Goal: Task Accomplishment & Management: Use online tool/utility

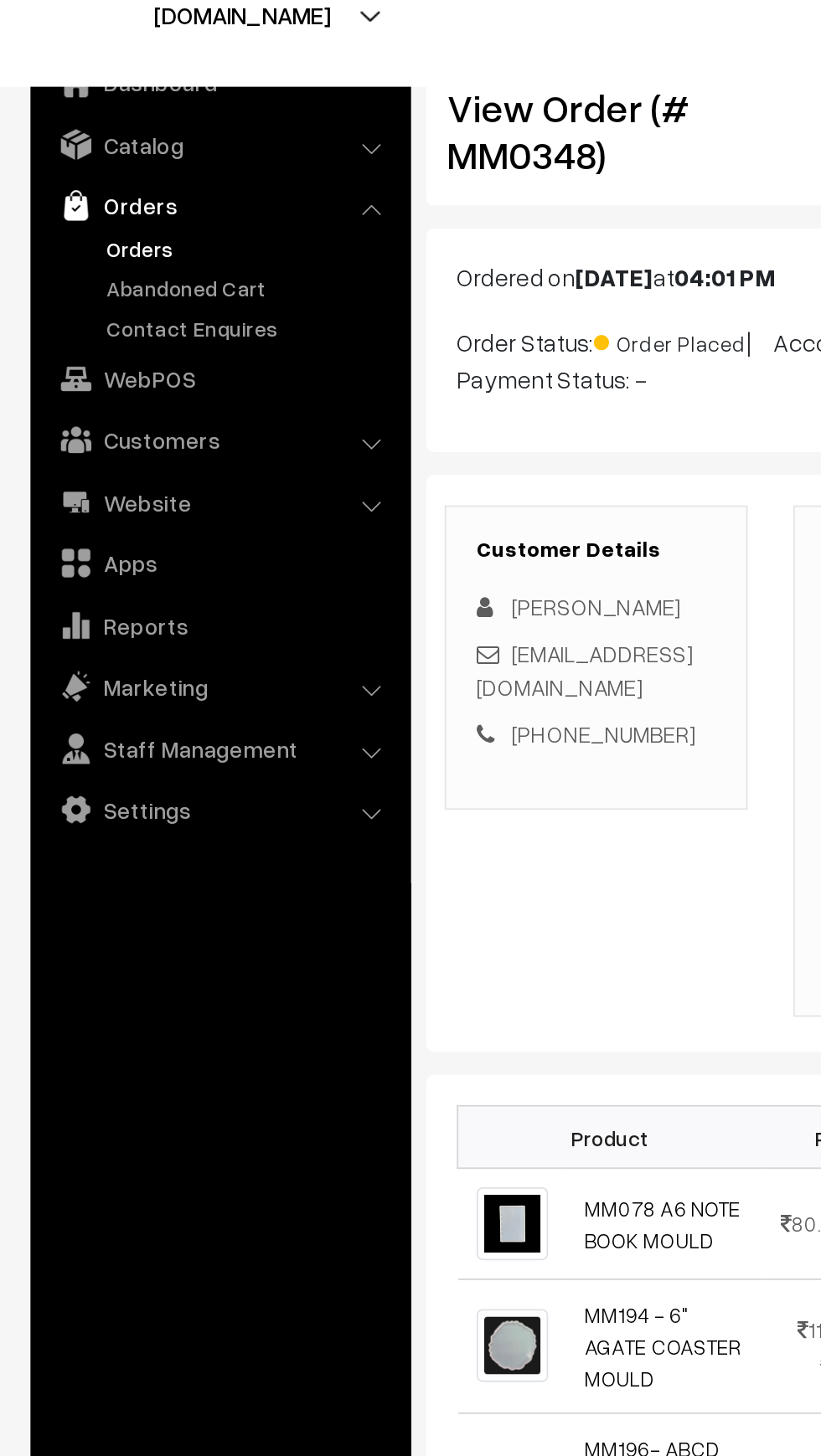
click at [85, 181] on link "Orders" at bounding box center [137, 186] width 166 height 18
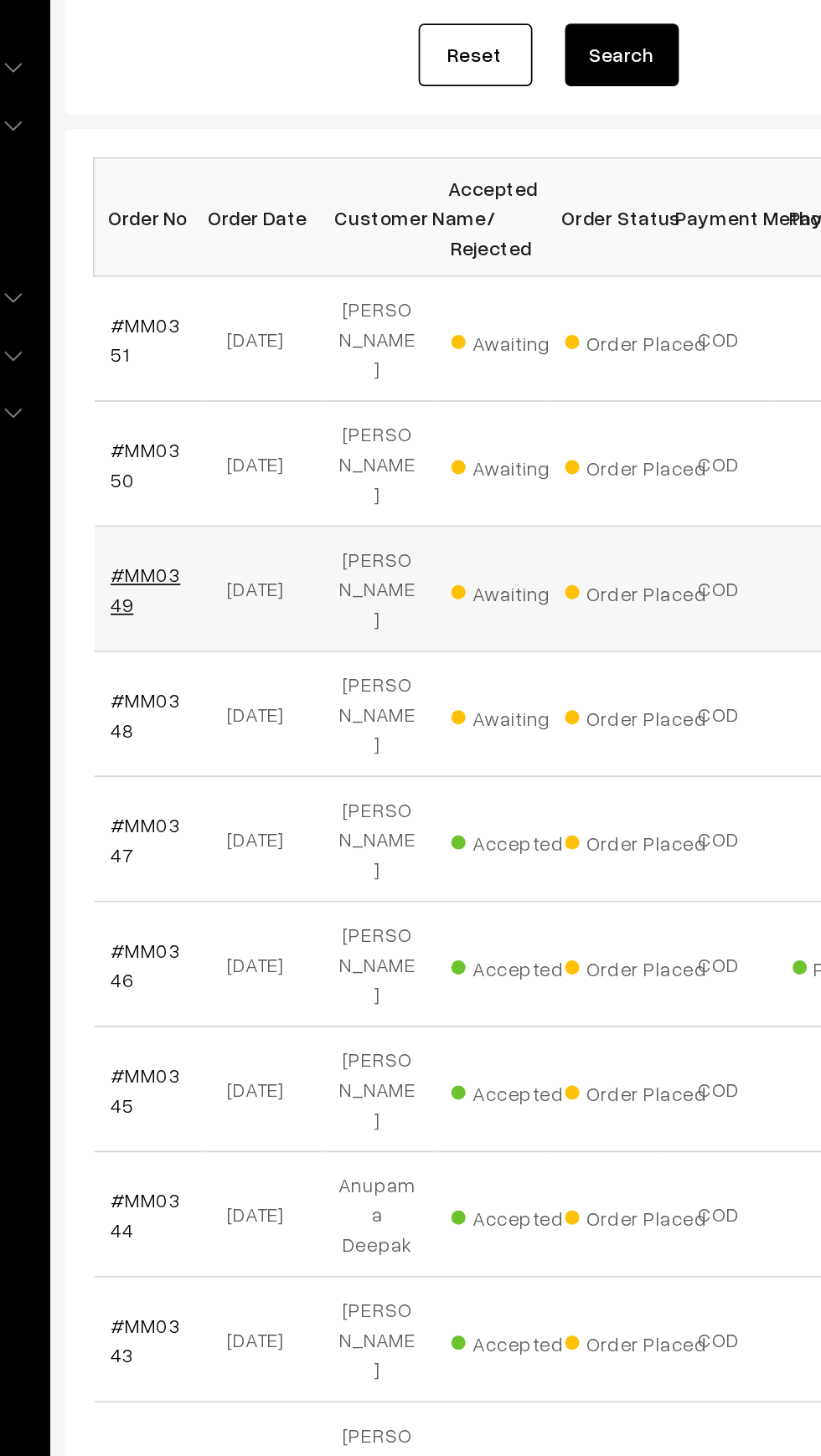
click at [290, 585] on link "#MM0349" at bounding box center [282, 601] width 41 height 31
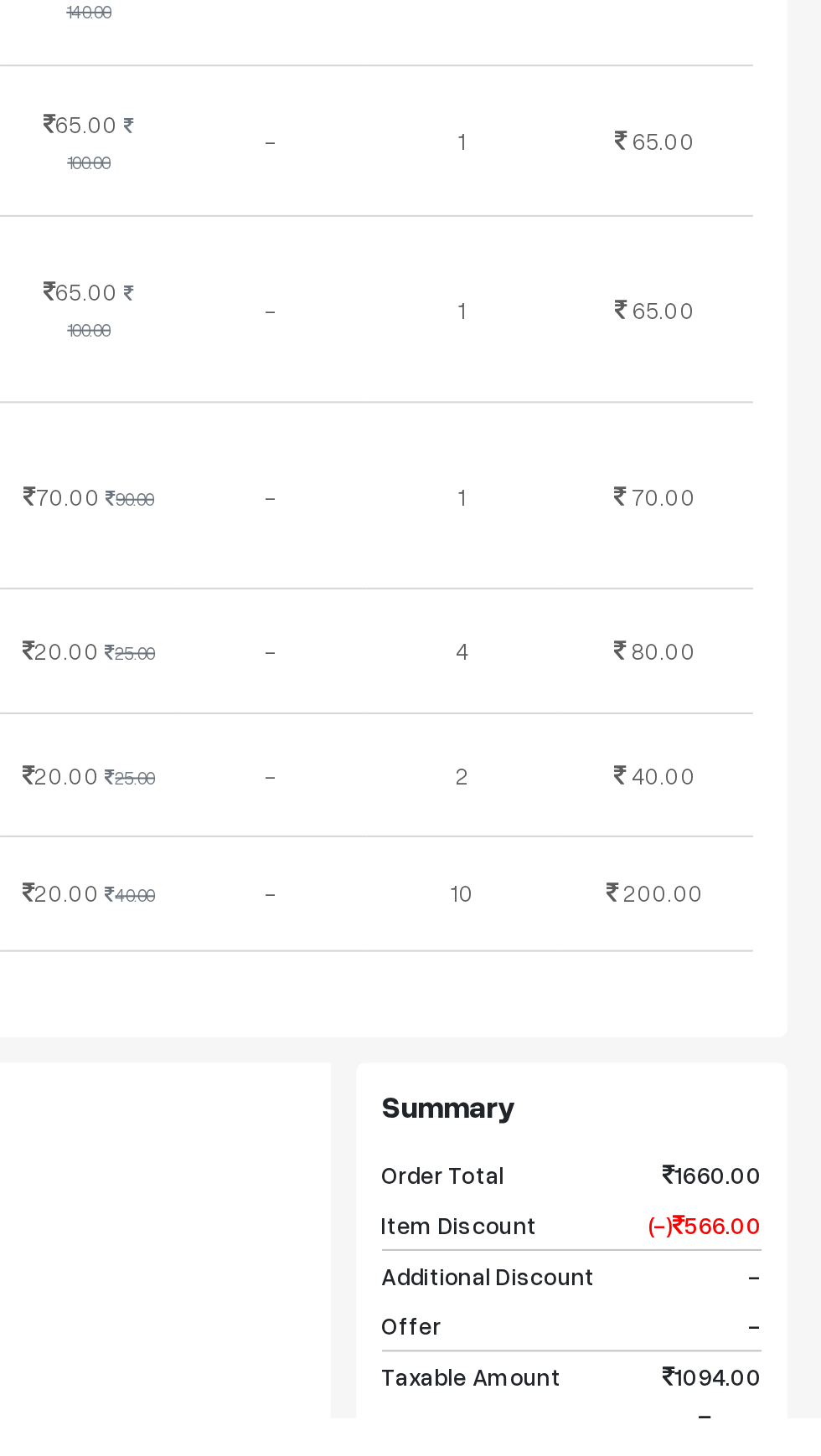
scroll to position [302, 0]
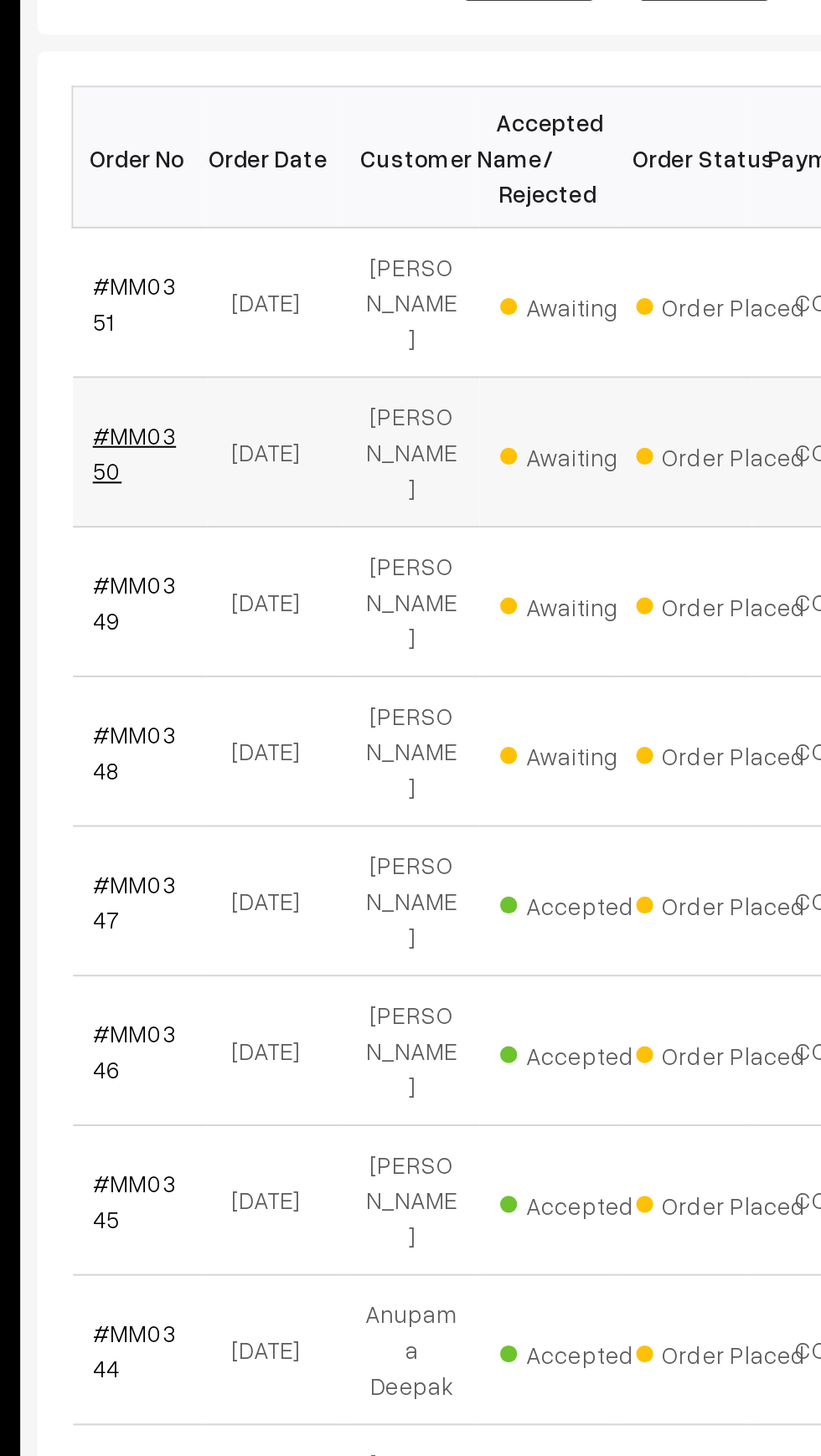
click at [287, 512] on link "#MM0350" at bounding box center [282, 527] width 41 height 31
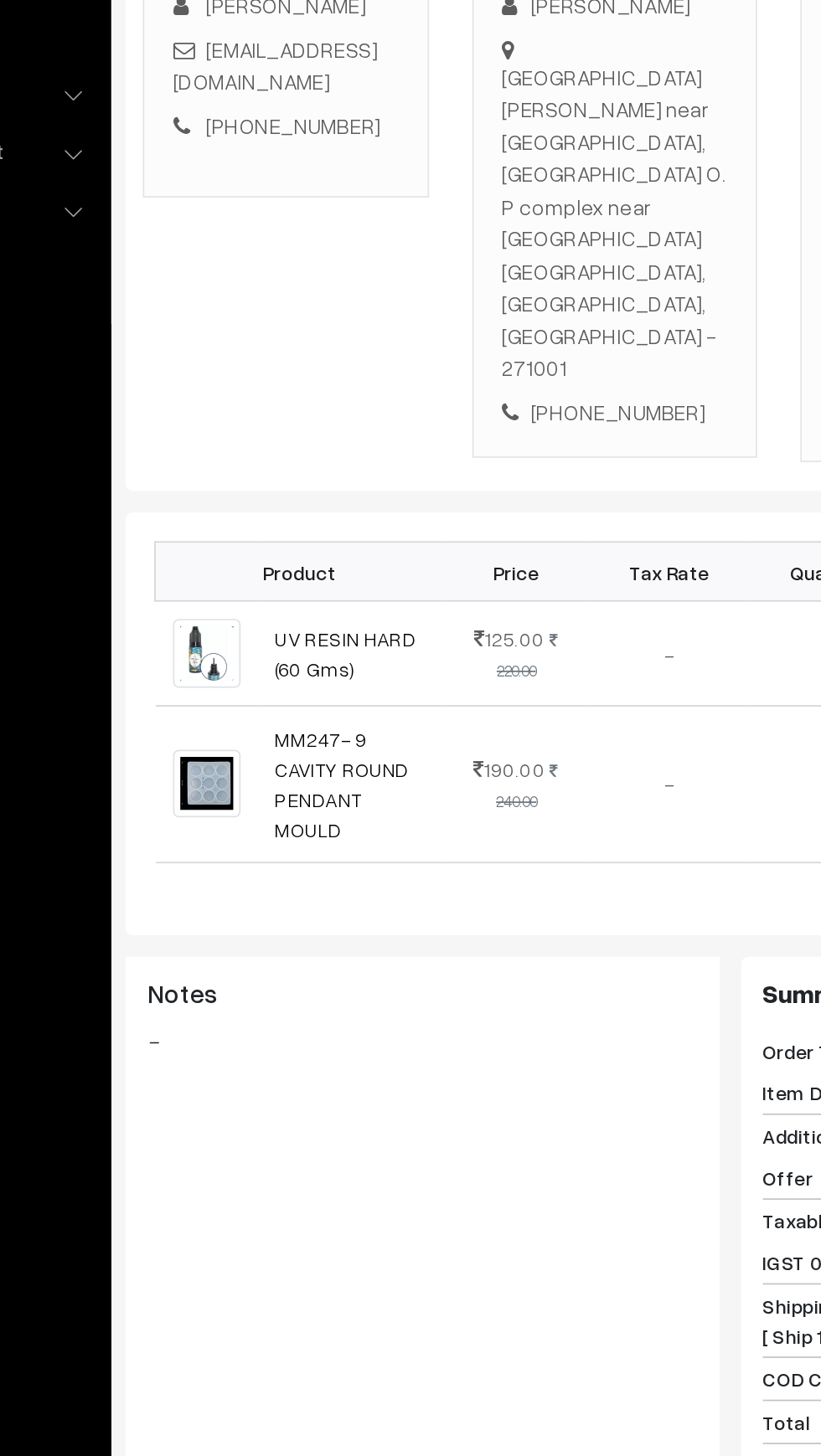
scroll to position [6, 0]
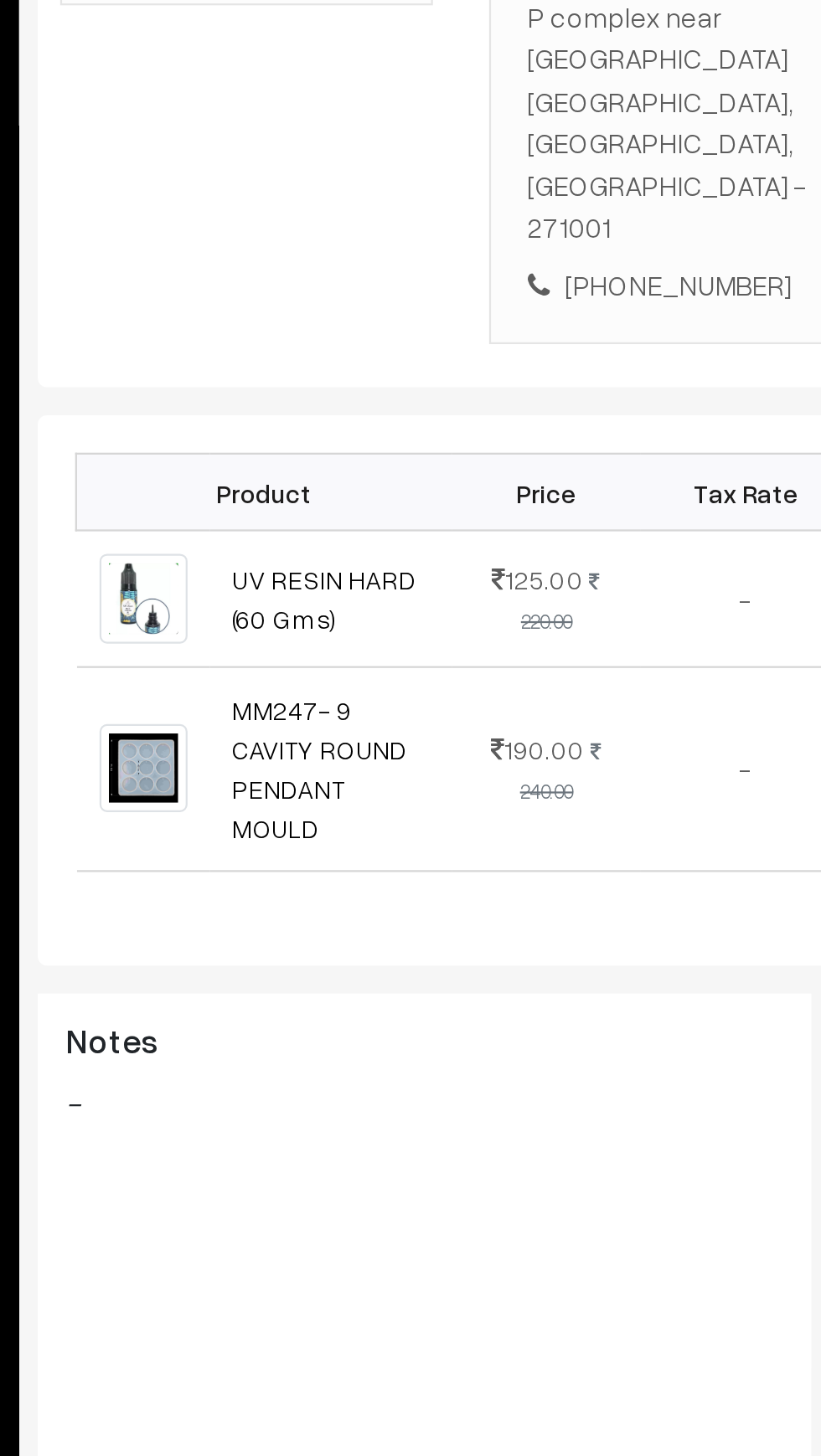
click at [406, 980] on div "Notes -" at bounding box center [407, 1015] width 346 height 168
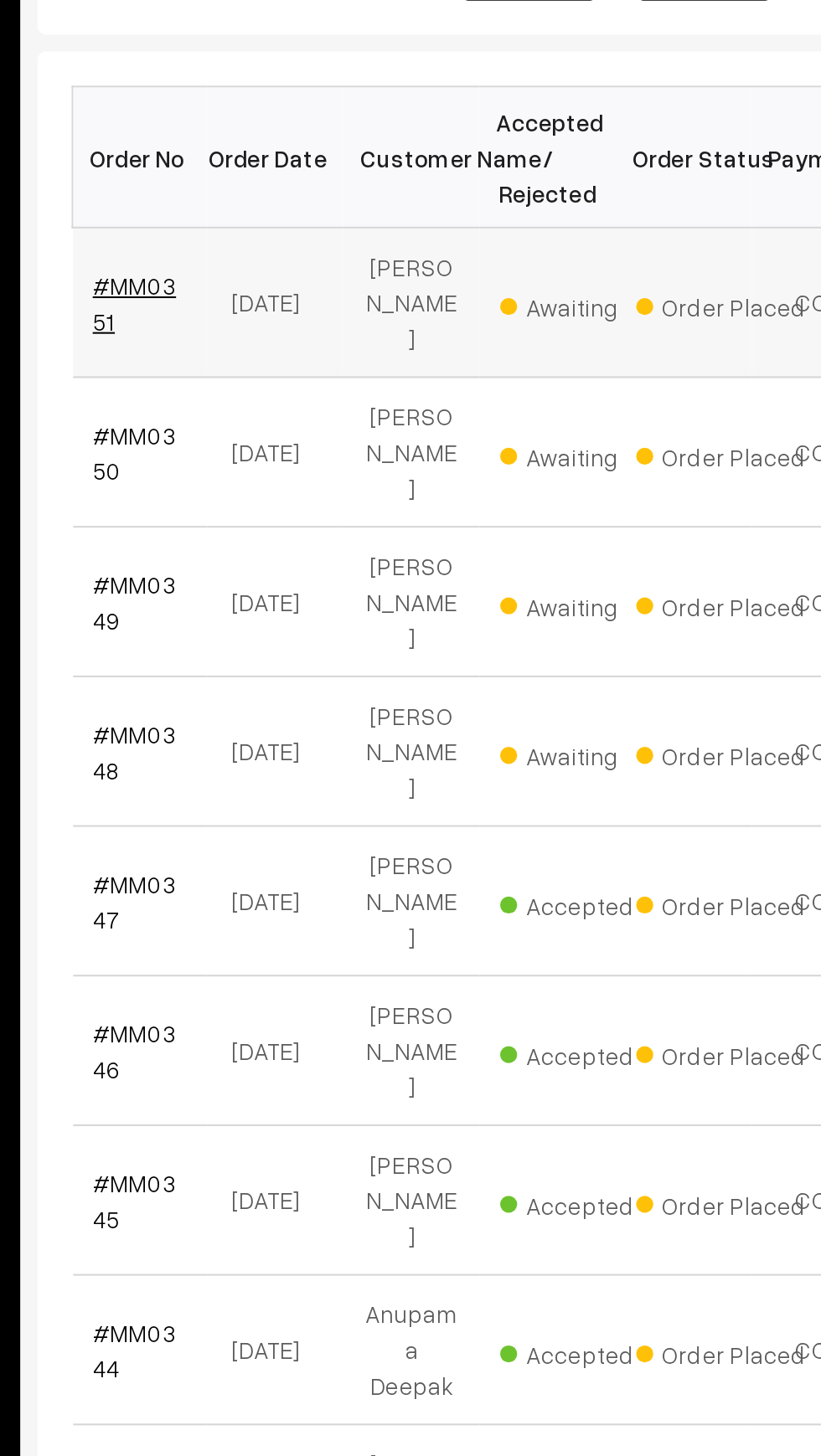
click at [286, 438] on link "#MM0351" at bounding box center [282, 454] width 41 height 31
click at [303, 438] on link "#MM0351" at bounding box center [282, 454] width 41 height 31
